Goal: Task Accomplishment & Management: Use online tool/utility

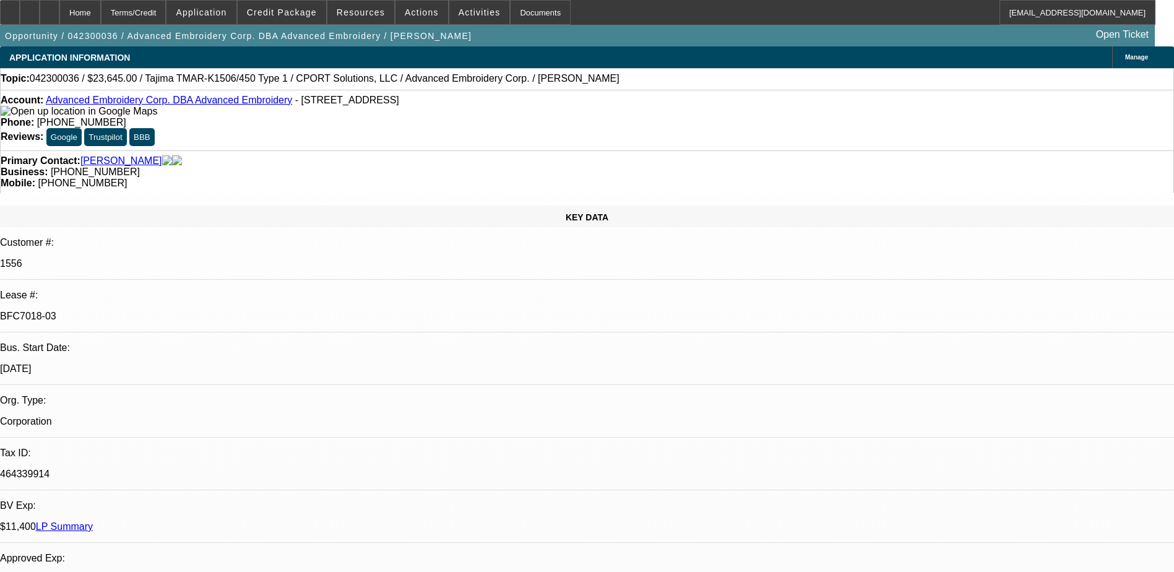
select select "0"
select select "2"
select select "0"
select select "2"
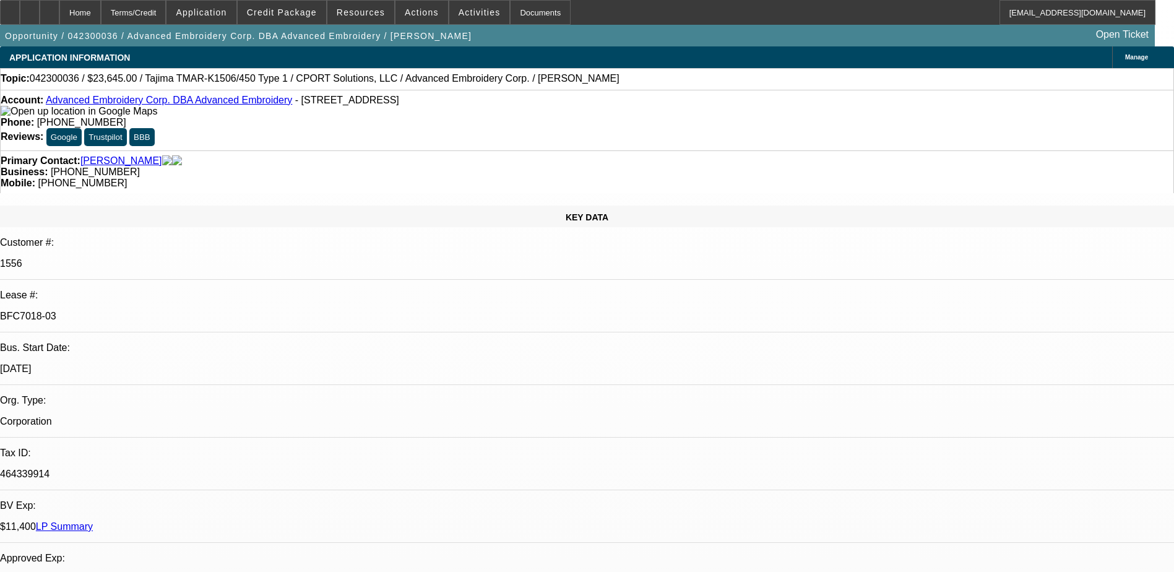
select select "0"
select select "2"
select select "0"
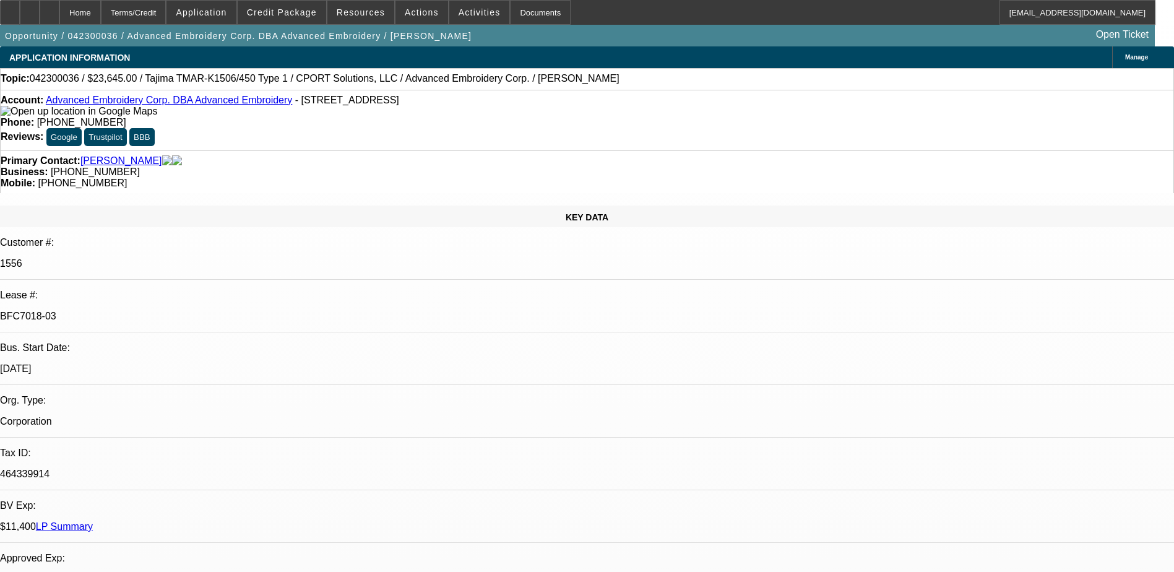
select select "2"
select select "0"
select select "1"
select select "2"
select select "6"
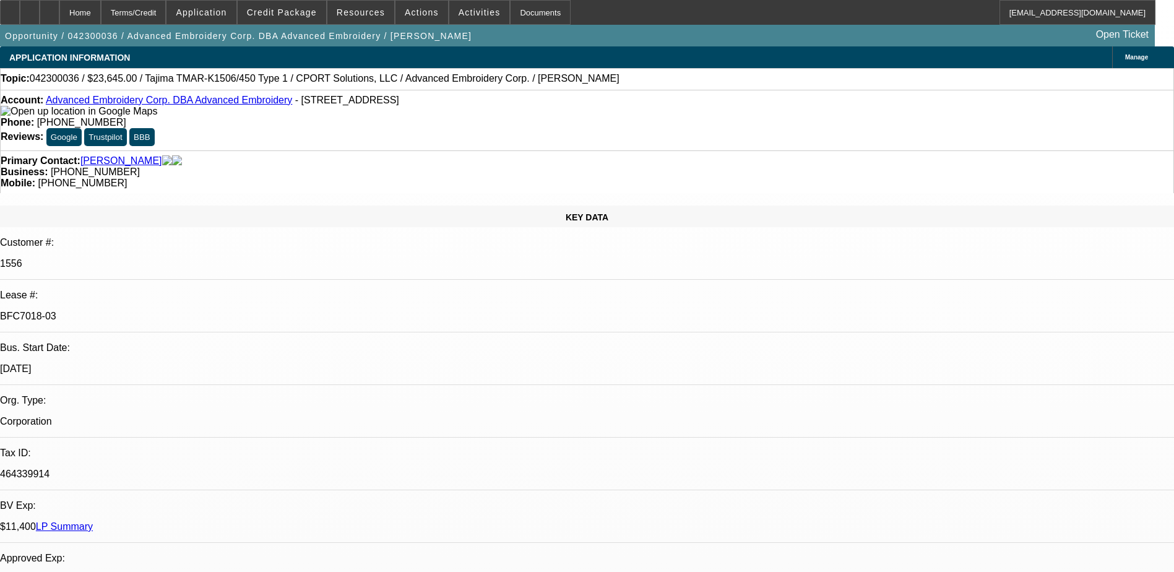
select select "1"
select select "2"
select select "6"
select select "1"
select select "2"
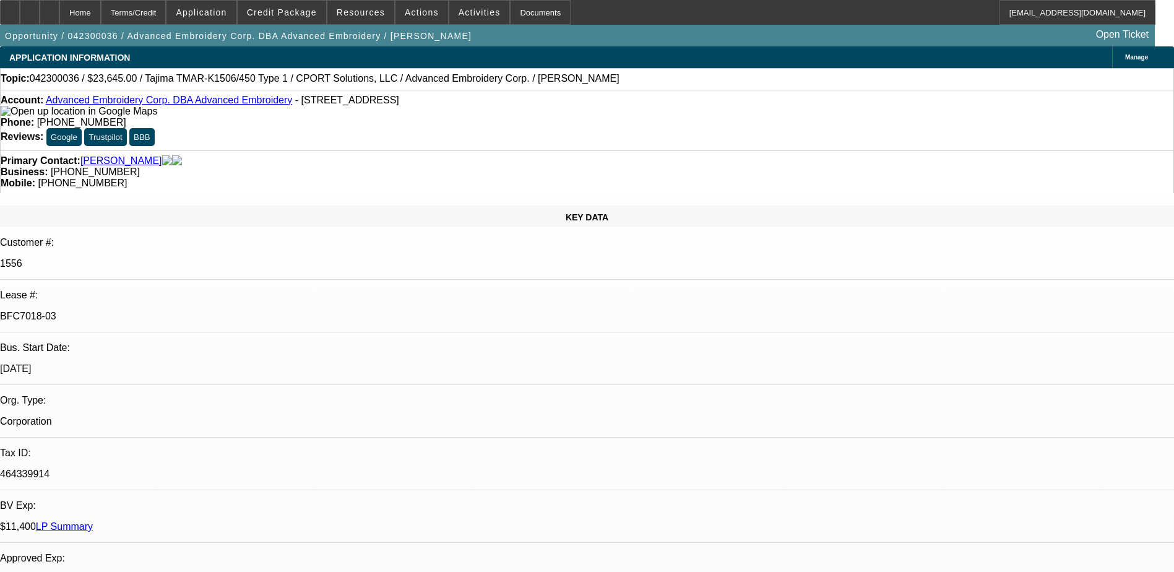
select select "6"
select select "1"
select select "2"
select select "6"
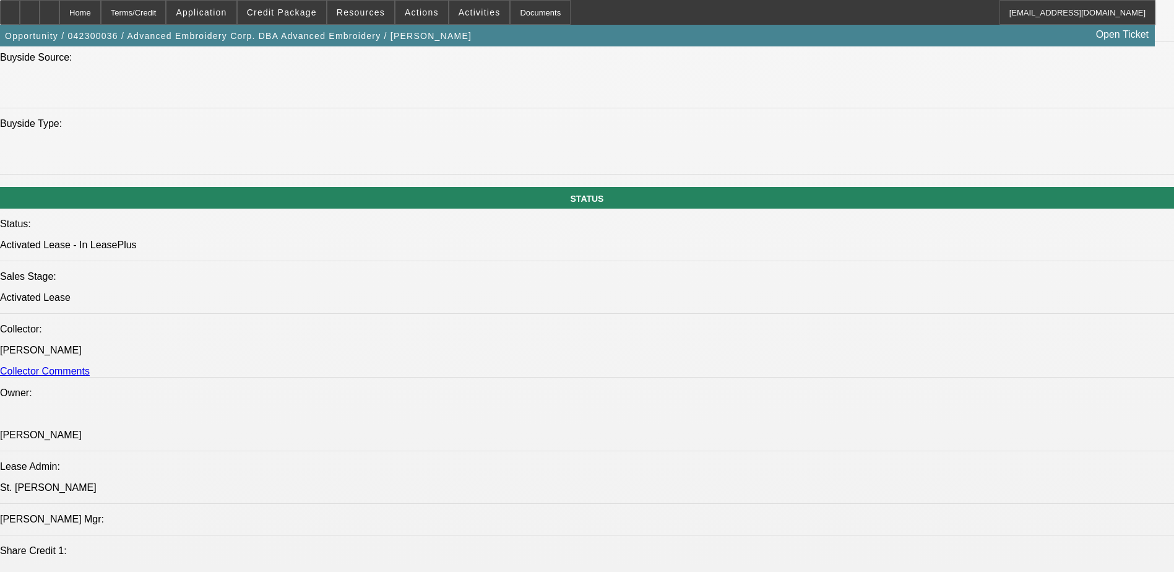
scroll to position [1070, 0]
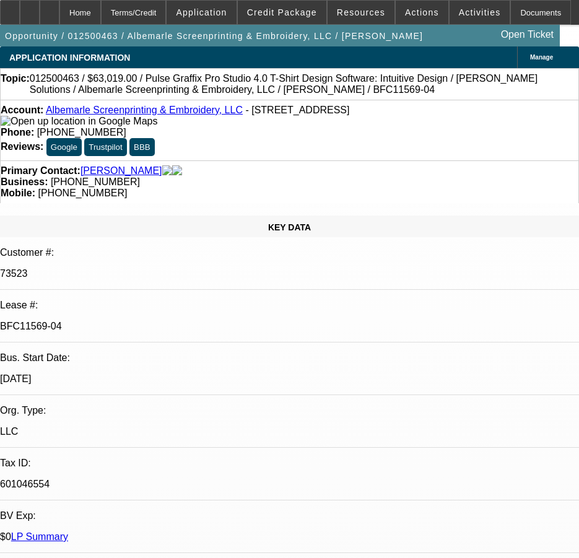
select select "0"
select select "2"
select select "0"
select select "2"
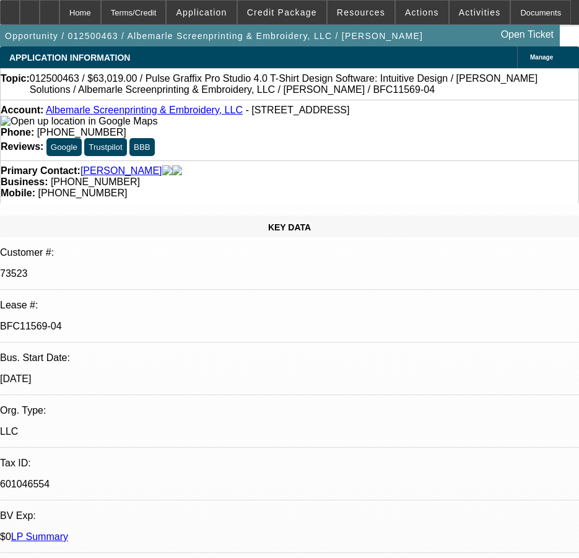
select select "0"
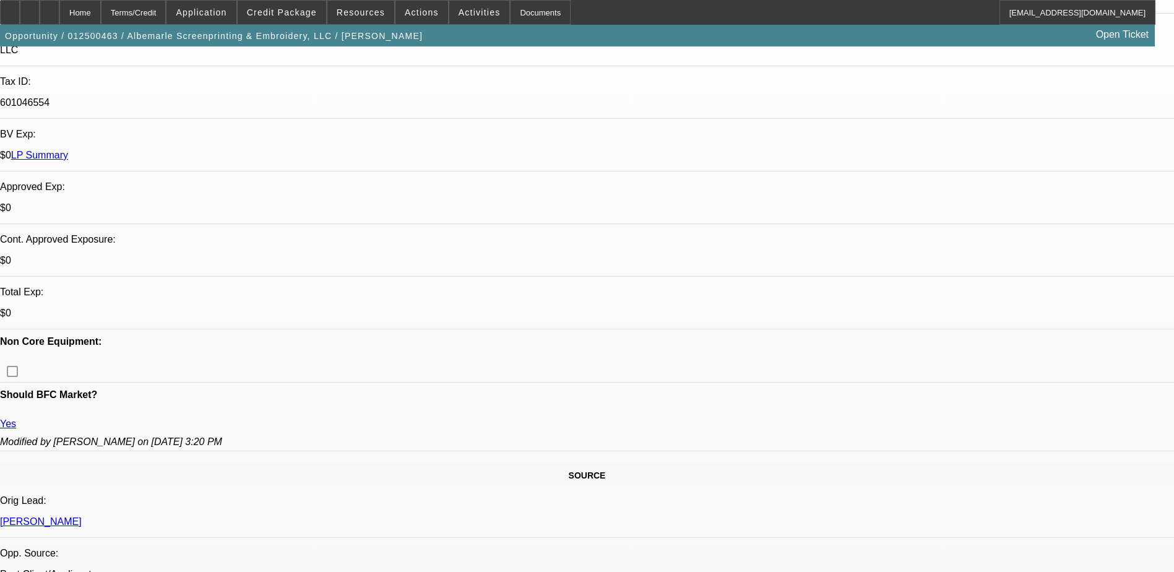
select select "1"
select select "2"
select select "6"
select select "1"
select select "2"
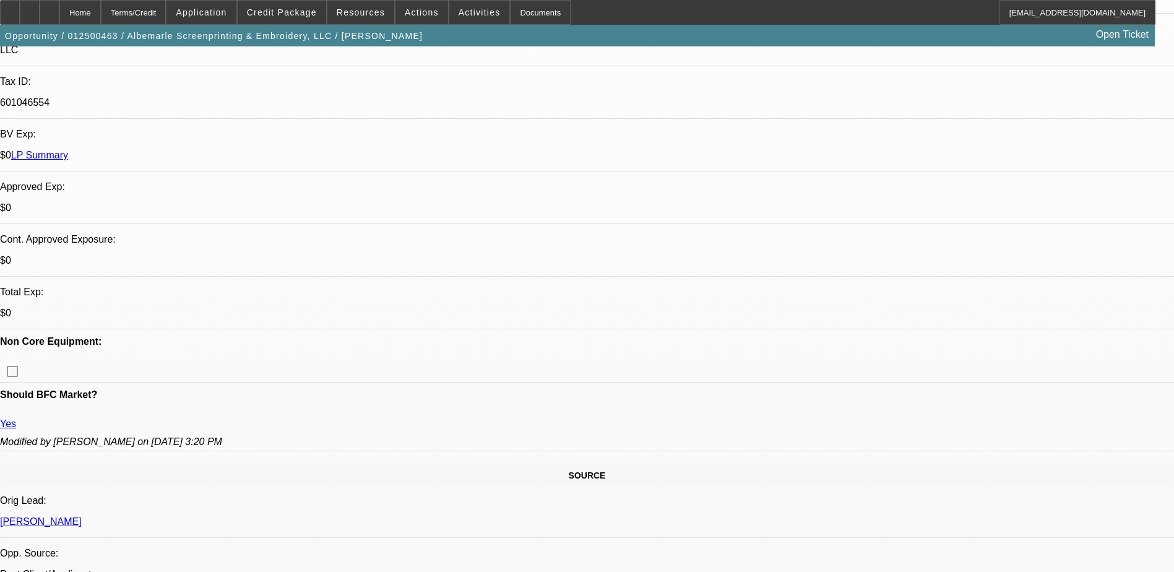
select select "6"
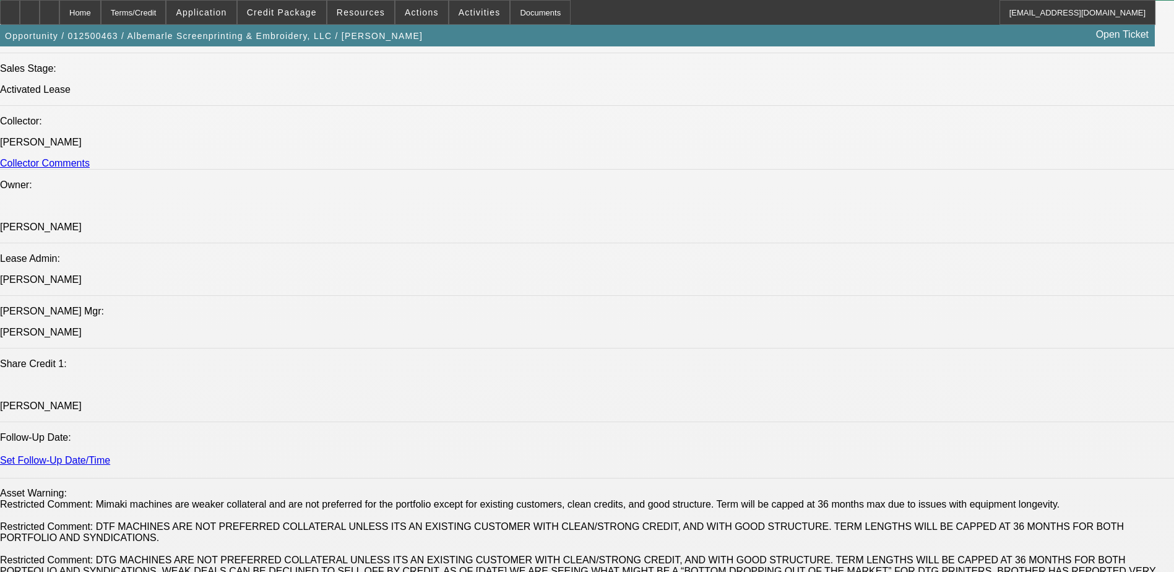
scroll to position [1609, 0]
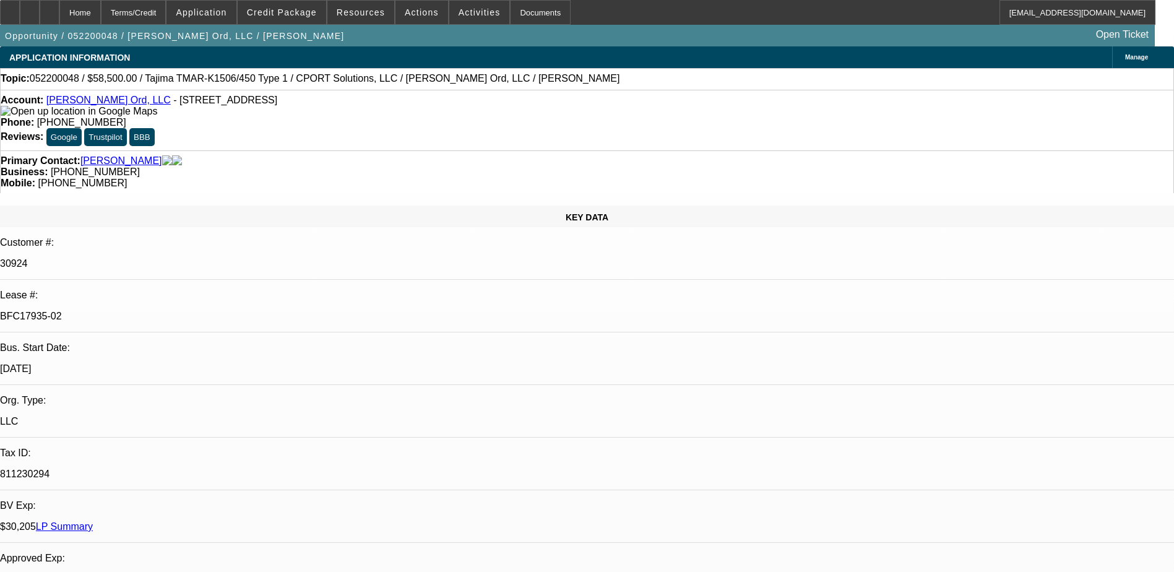
select select "0"
select select "2"
select select "0.1"
select select "4"
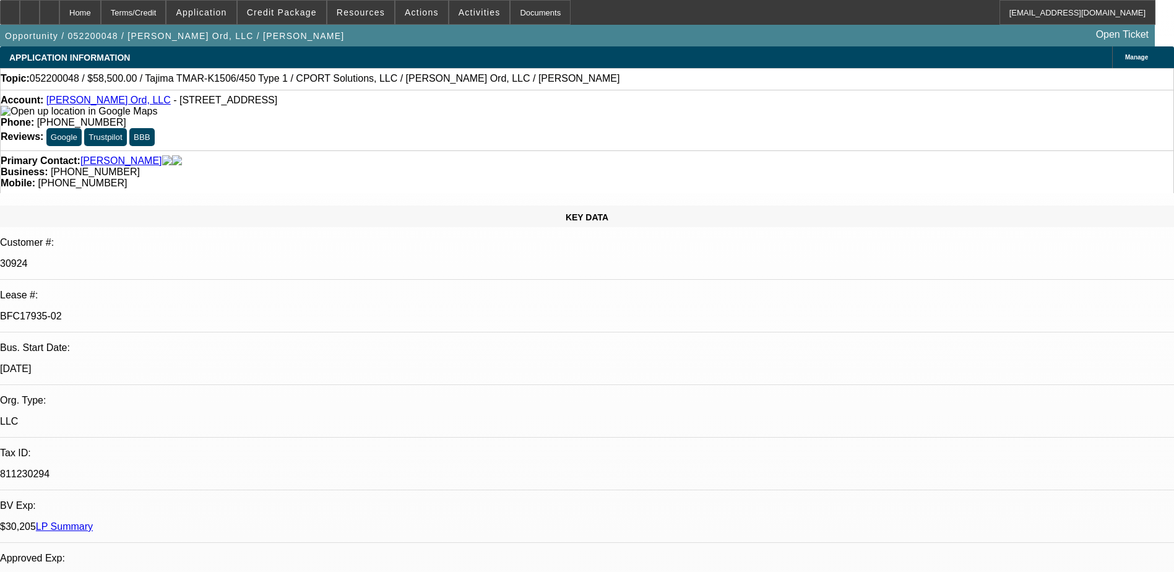
select select "0"
select select "0.1"
select select "4"
select select "0"
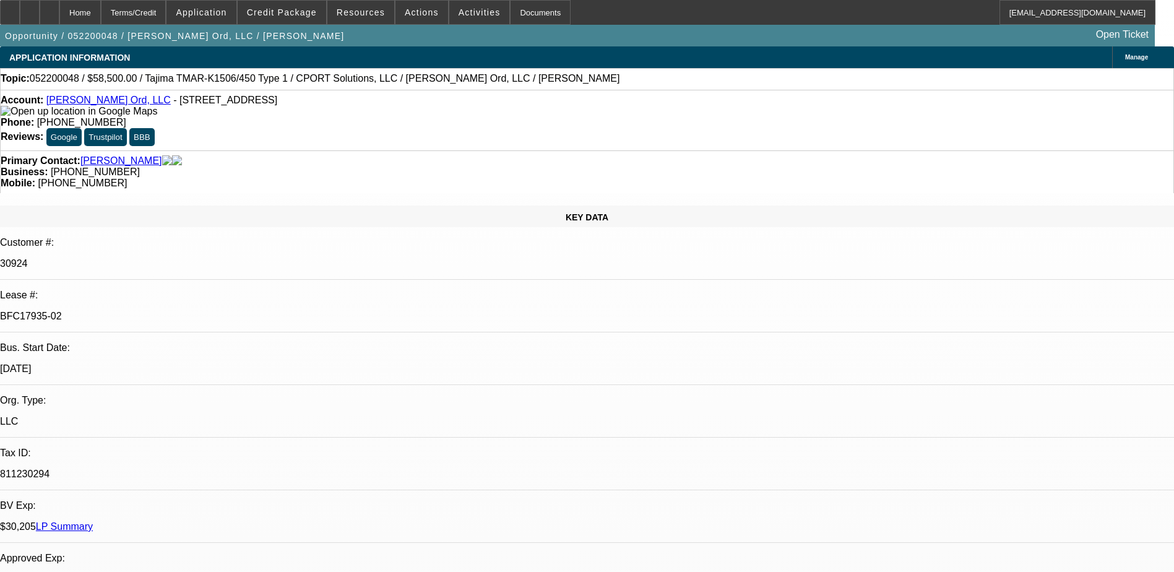
select select "2"
select select "0.1"
select select "4"
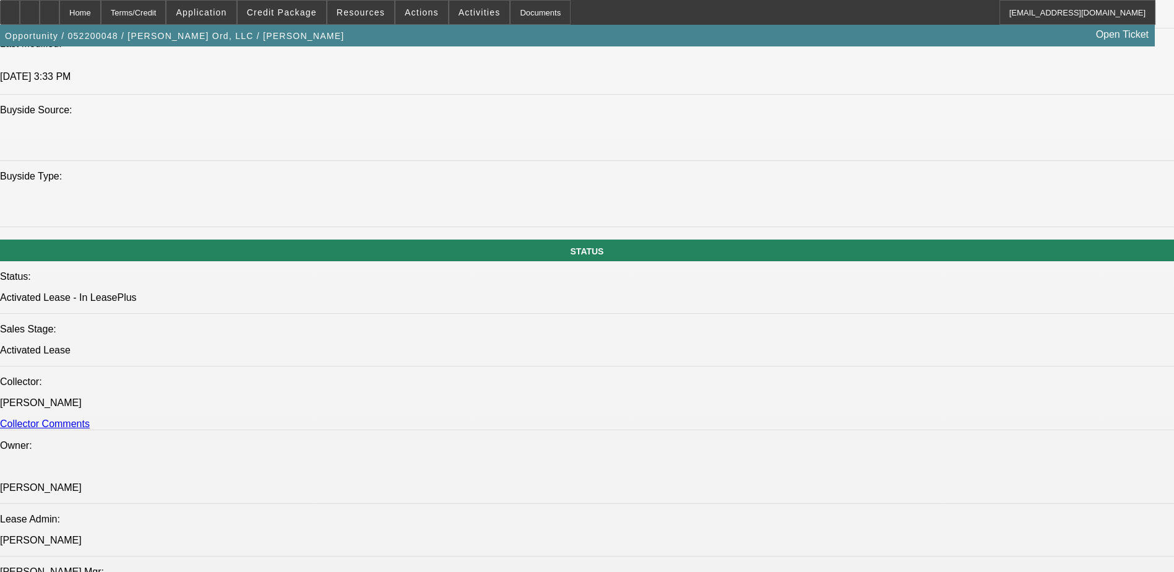
scroll to position [1176, 0]
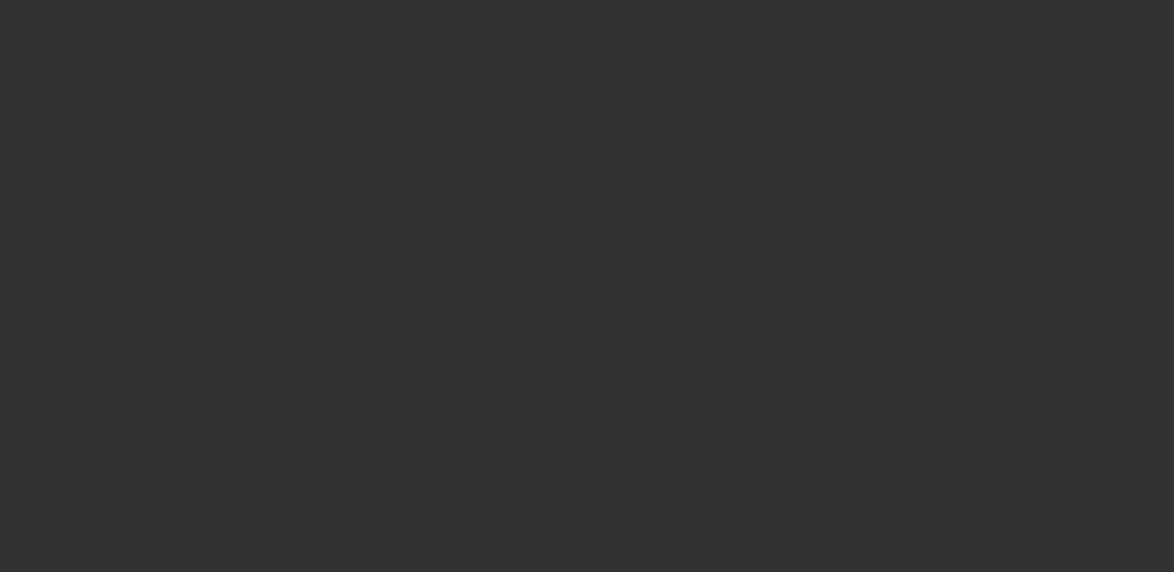
select select "0"
select select "2"
select select "0.1"
select select "4"
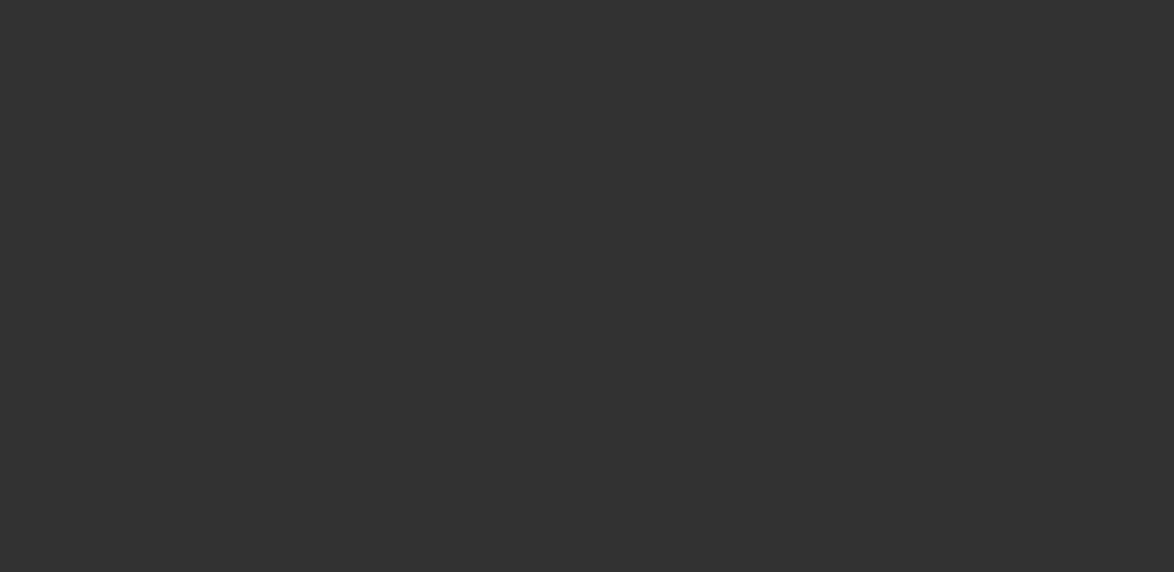
select select "0"
select select "2"
select select "0.1"
select select "4"
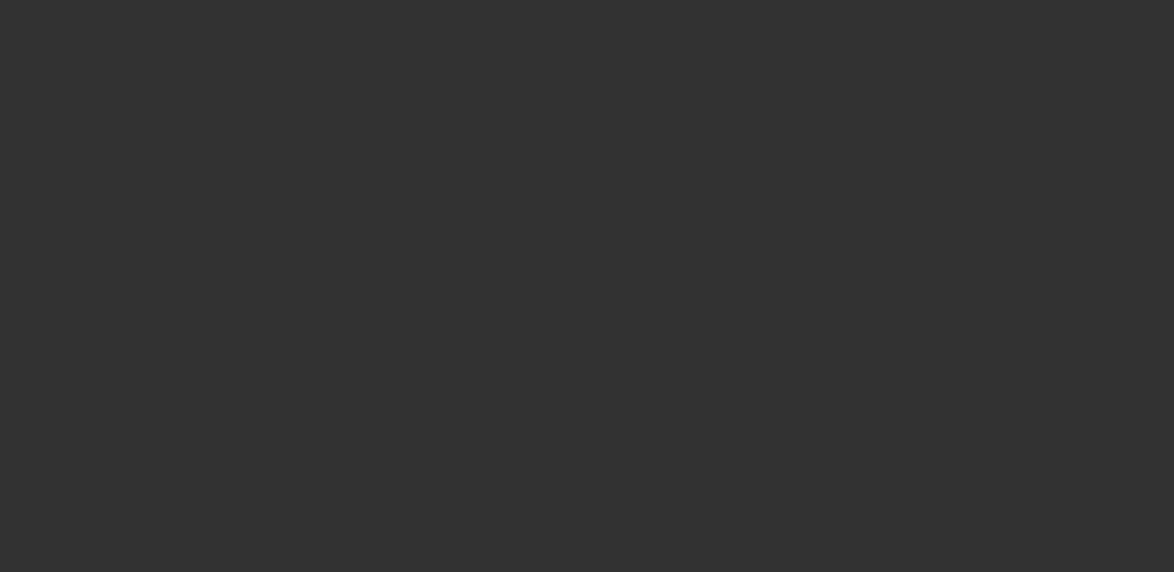
select select "0"
select select "0.1"
select select "4"
select select "0"
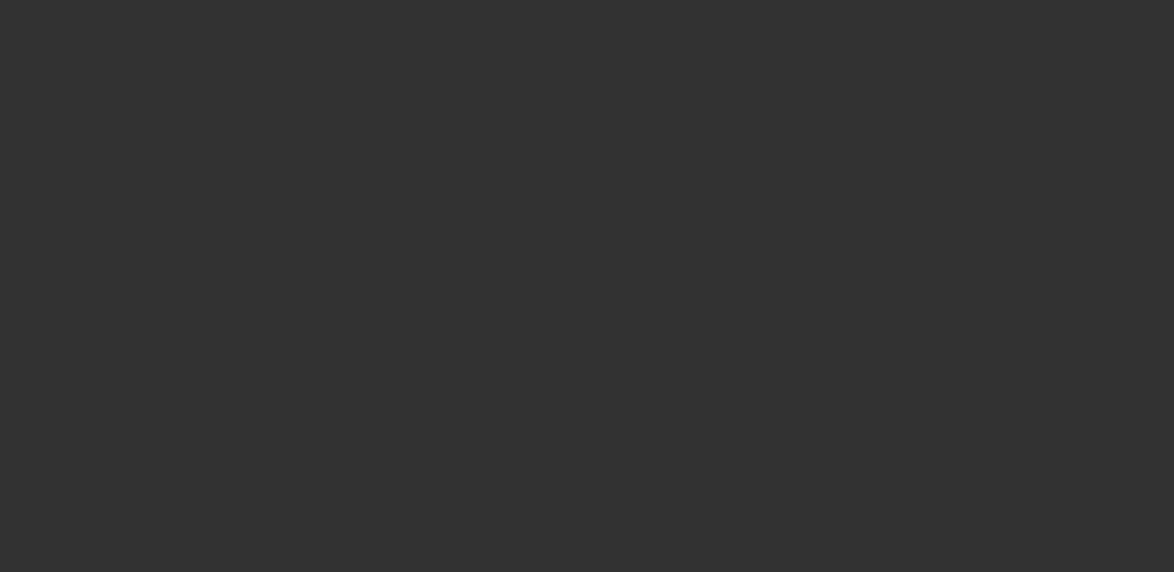
select select "2"
select select "0.1"
select select "4"
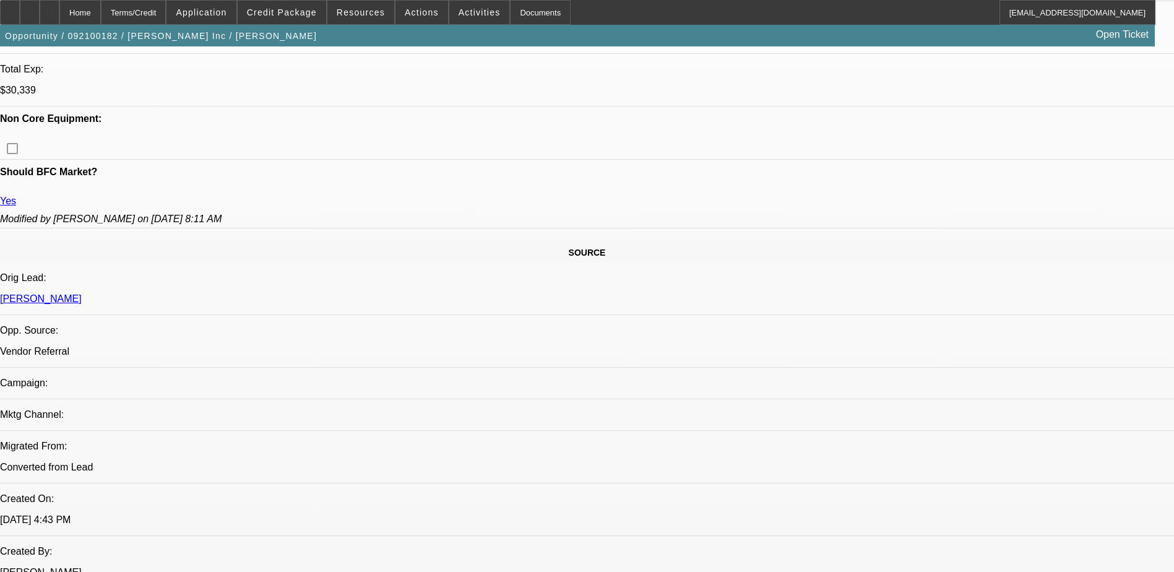
scroll to position [557, 0]
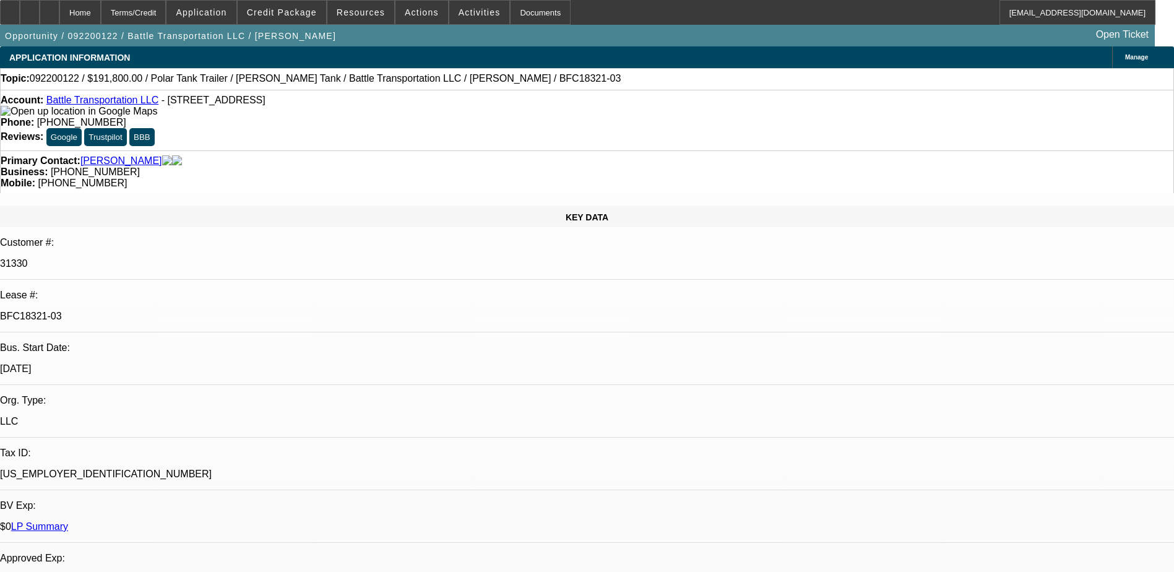
select select "0"
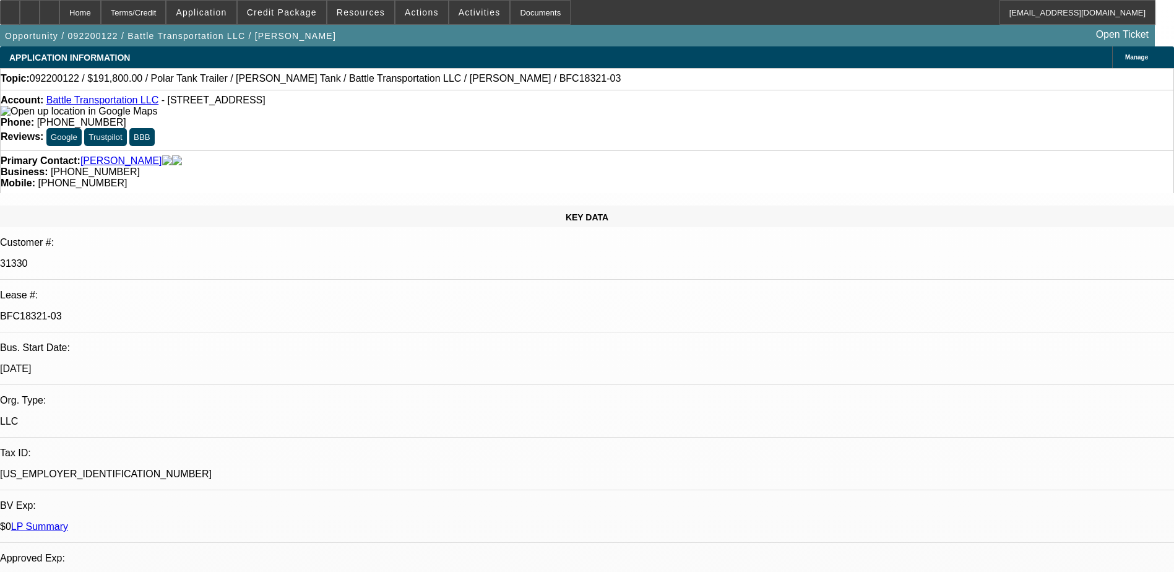
select select "0"
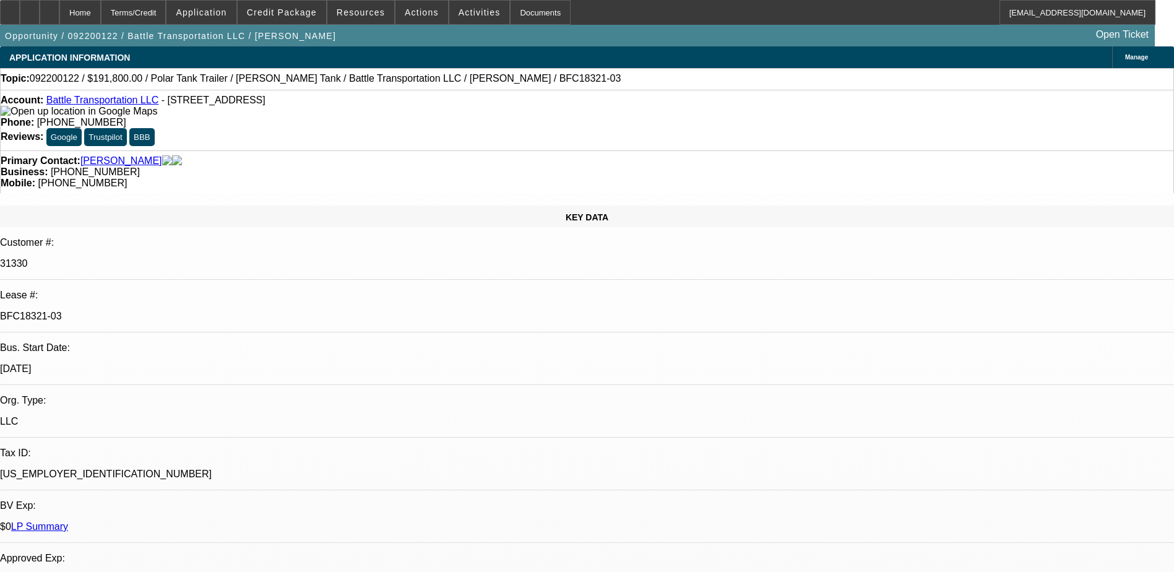
select select "0"
select select "1"
select select "2"
select select "6"
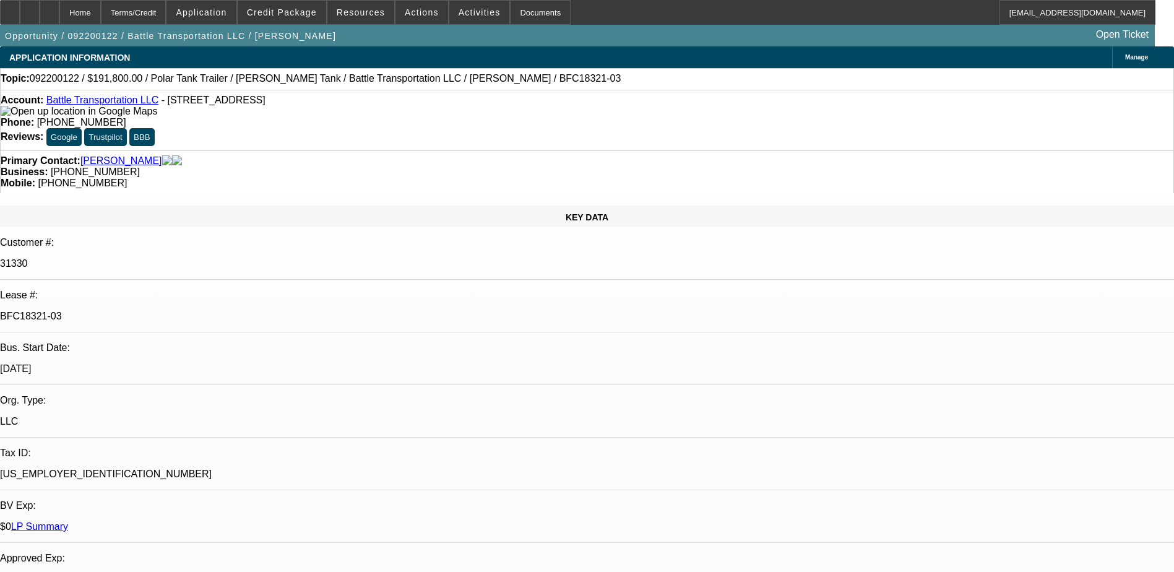
select select "1"
select select "2"
select select "6"
select select "1"
select select "2"
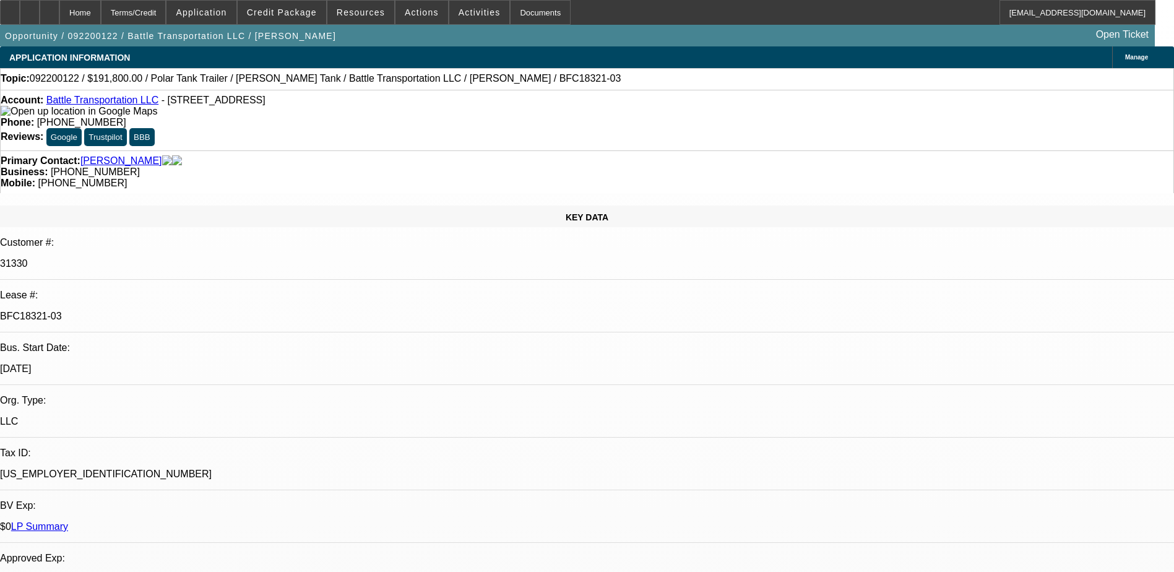
select select "6"
select select "1"
select select "2"
select select "6"
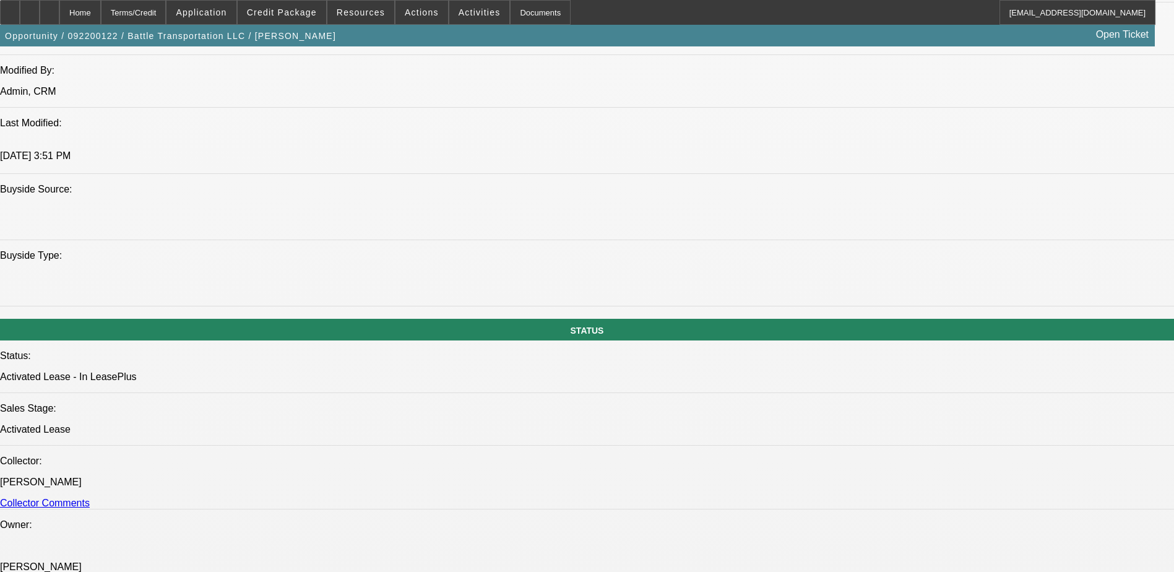
scroll to position [1052, 0]
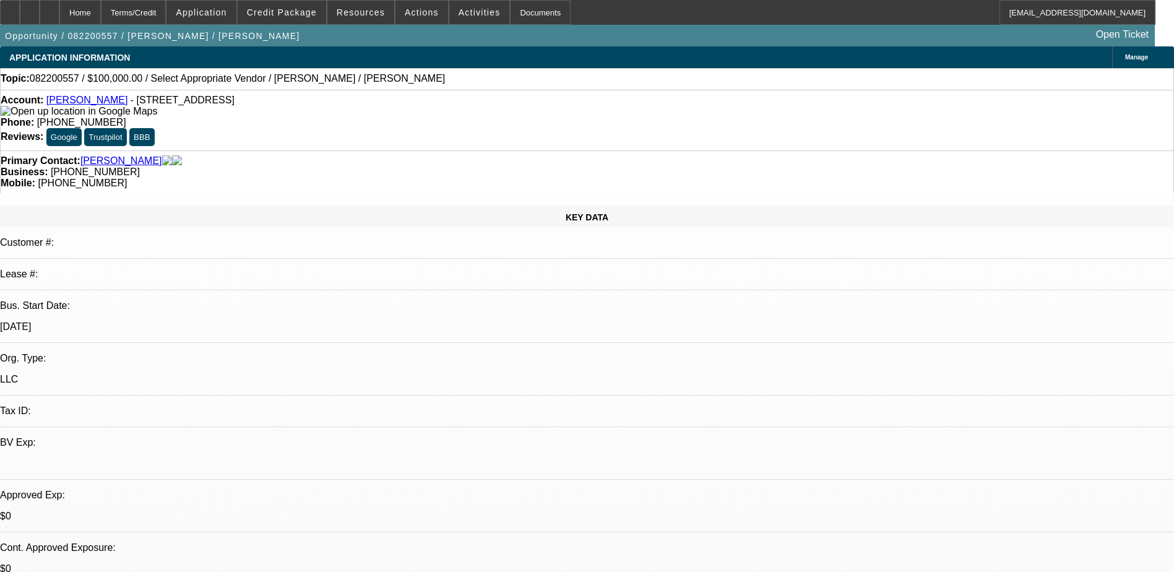
select select "0"
select select "2"
select select "0.1"
select select "4"
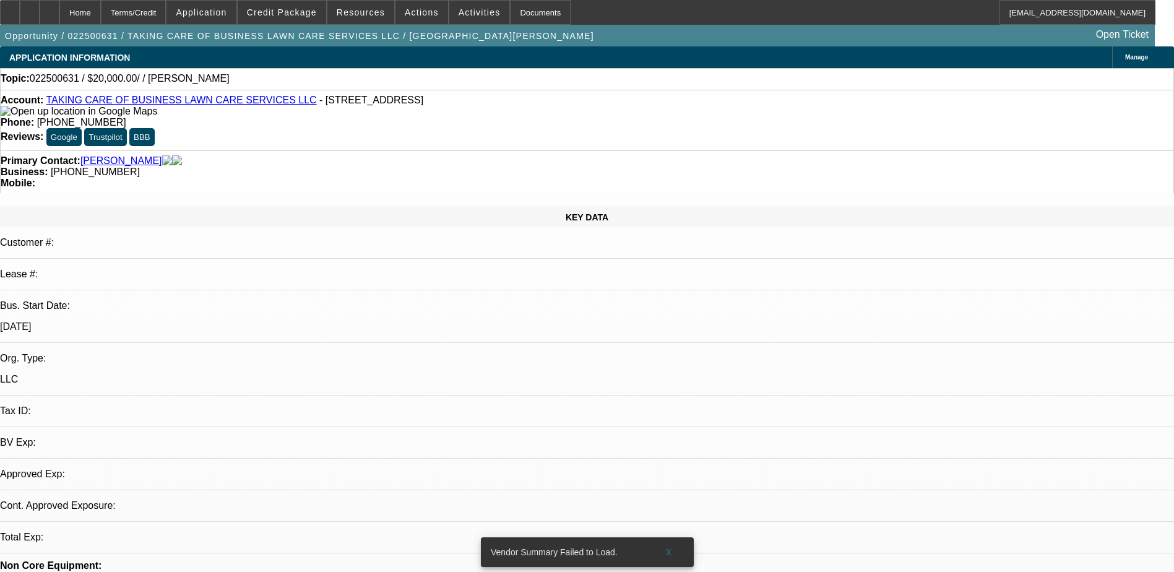
select select "0"
select select "2"
select select "0.1"
select select "1"
select select "2"
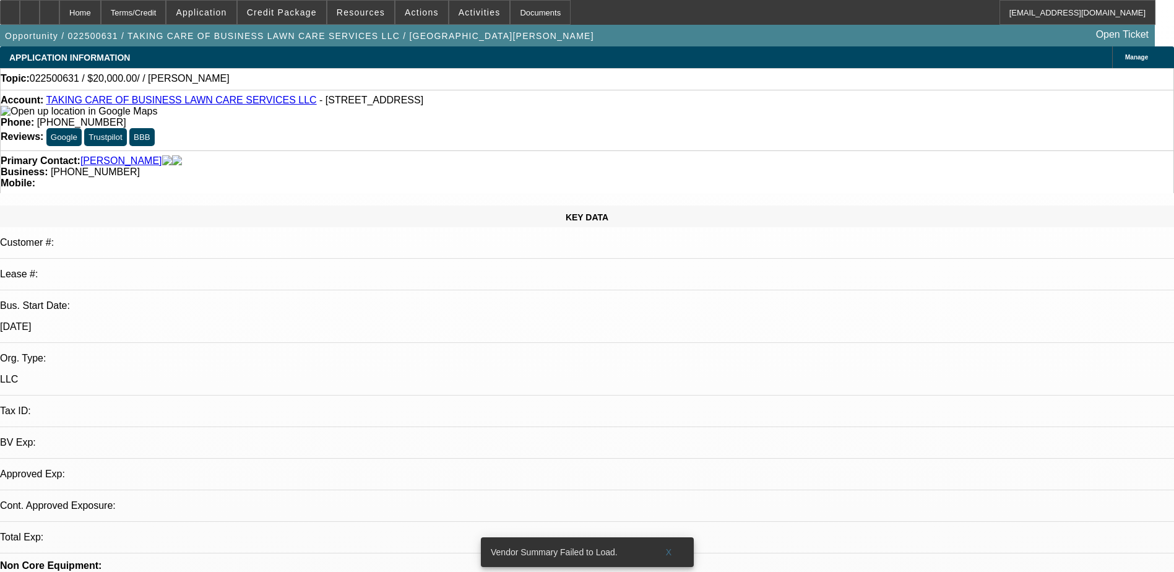
select select "4"
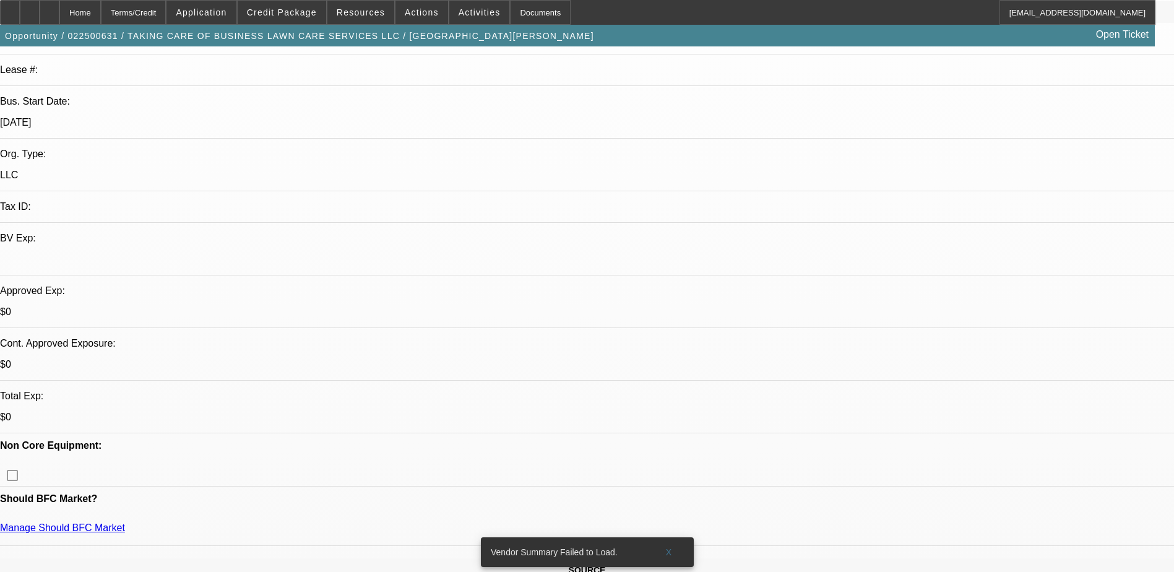
scroll to position [309, 0]
